Goal: Information Seeking & Learning: Find specific fact

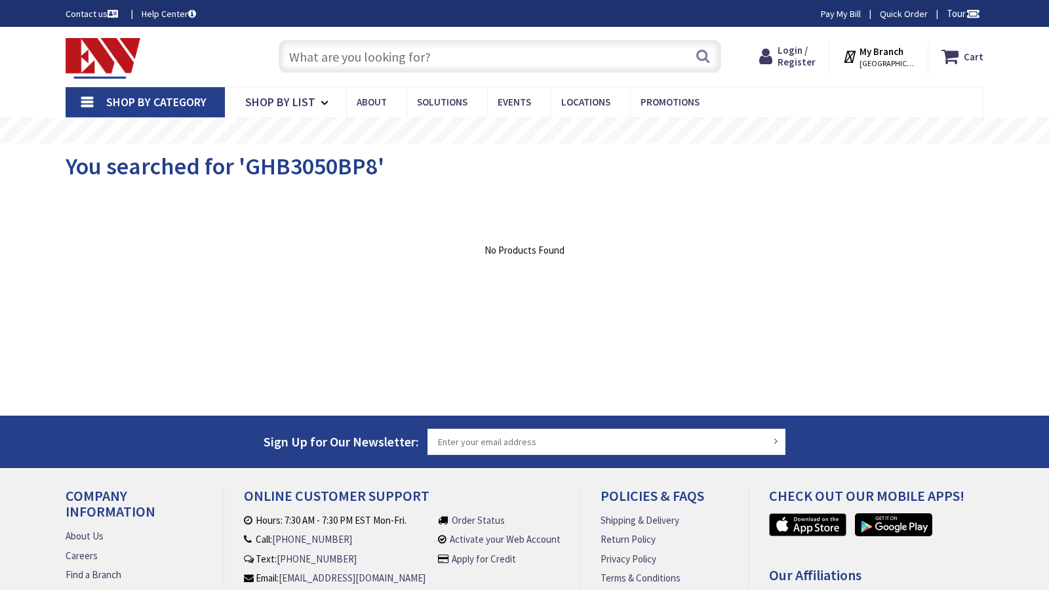
type input "[PERSON_NAME], [GEOGRAPHIC_DATA], IN [GEOGRAPHIC_DATA], [GEOGRAPHIC_DATA]"
